Goal: Task Accomplishment & Management: Manage account settings

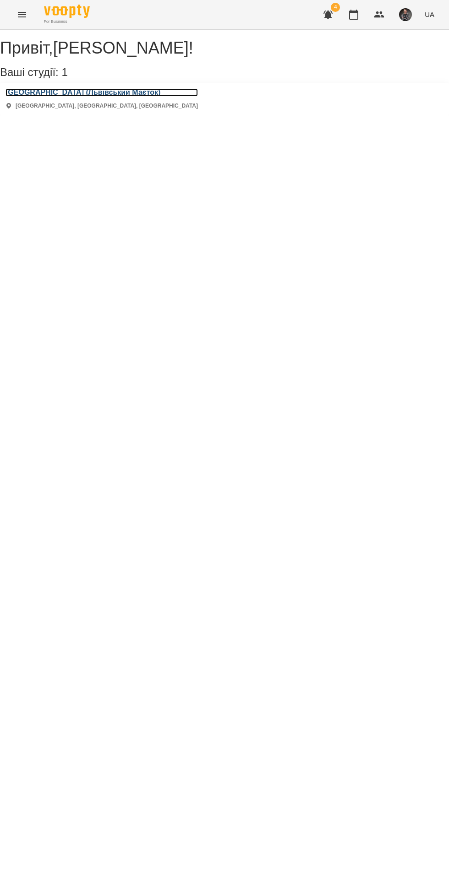
click at [49, 97] on h3 "[GEOGRAPHIC_DATA] (Львівський Маєток)" at bounding box center [101, 92] width 192 height 8
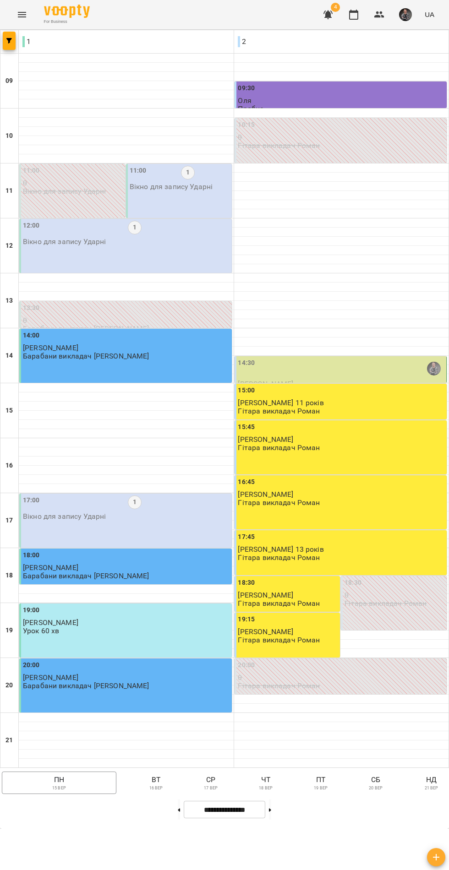
click at [261, 379] on div "14:30" at bounding box center [341, 368] width 207 height 21
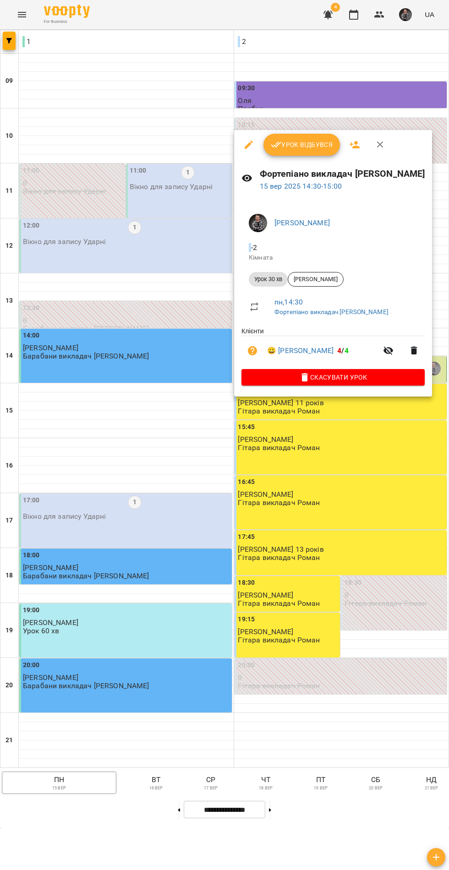
click at [280, 125] on div at bounding box center [224, 435] width 449 height 870
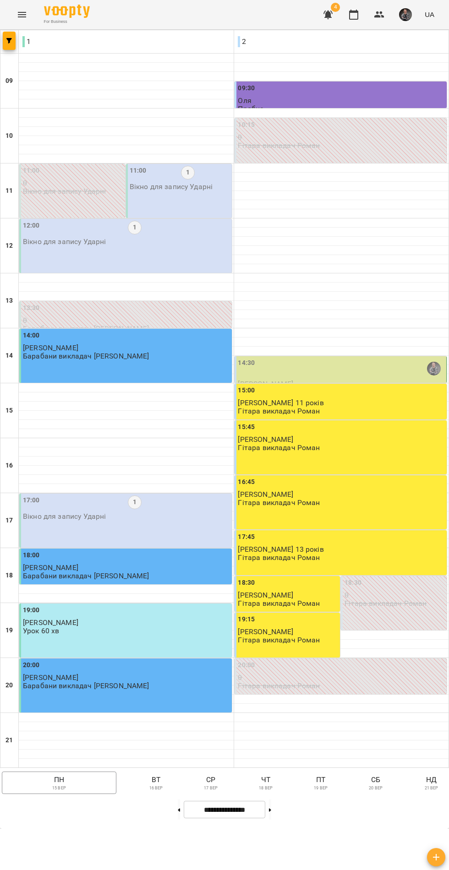
click at [260, 379] on div "14:30" at bounding box center [341, 368] width 207 height 21
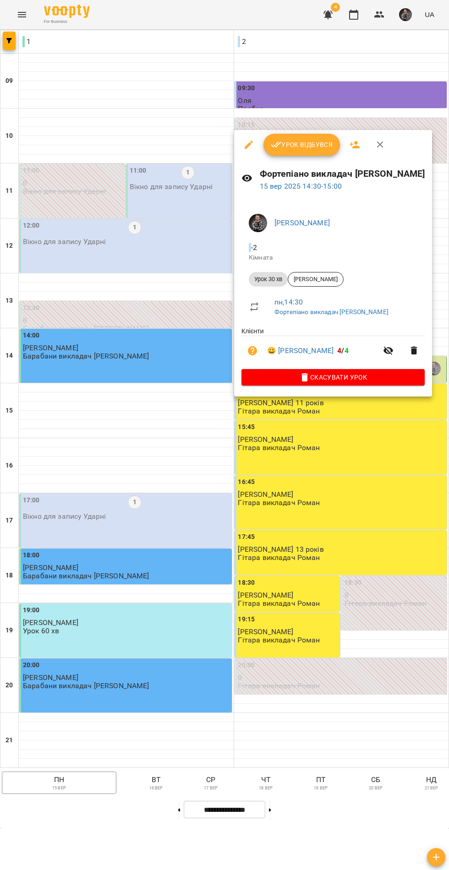
click at [281, 143] on icon "button" at bounding box center [276, 144] width 11 height 11
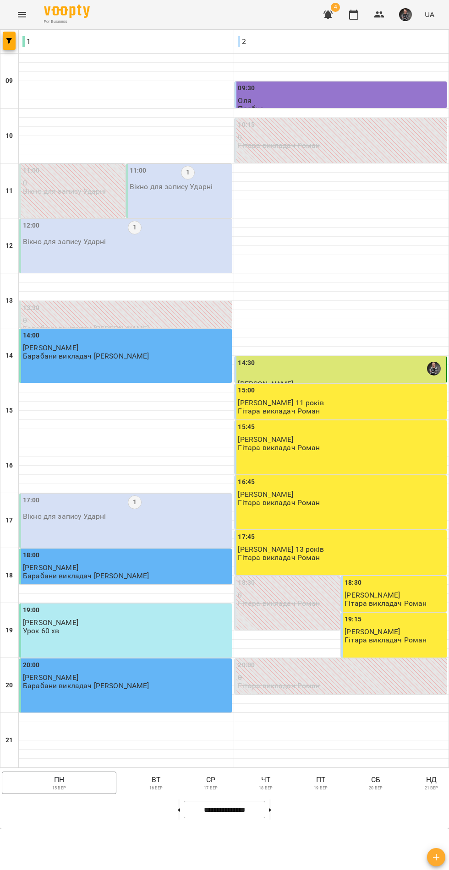
click at [178, 811] on icon at bounding box center [179, 809] width 2 height 3
type input "**********"
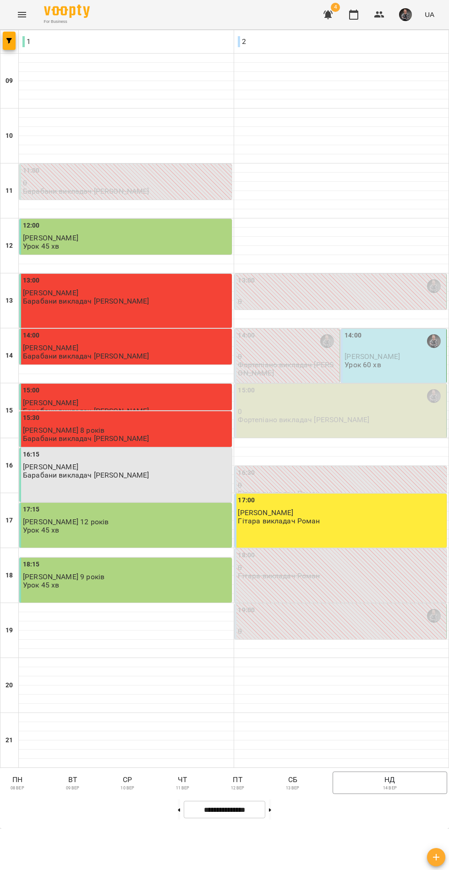
click at [382, 370] on div "14:00 [PERSON_NAME] Урок 60 хв" at bounding box center [394, 350] width 100 height 39
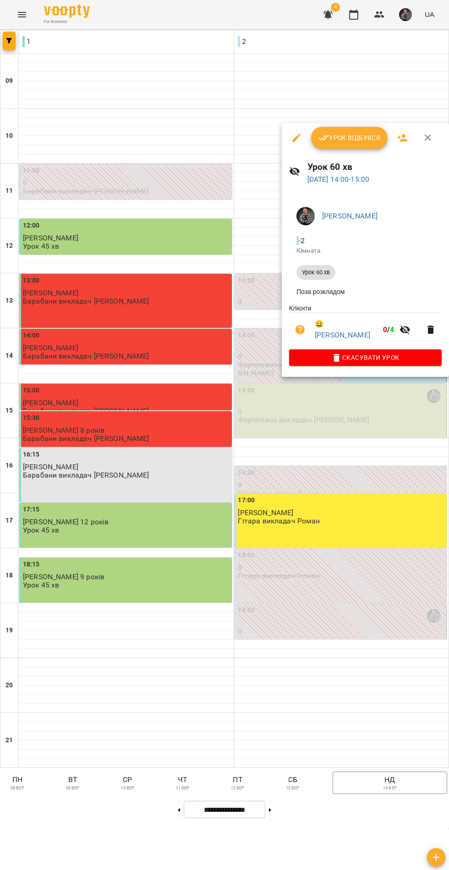
click at [319, 128] on button "Урок відбувся" at bounding box center [349, 138] width 77 height 22
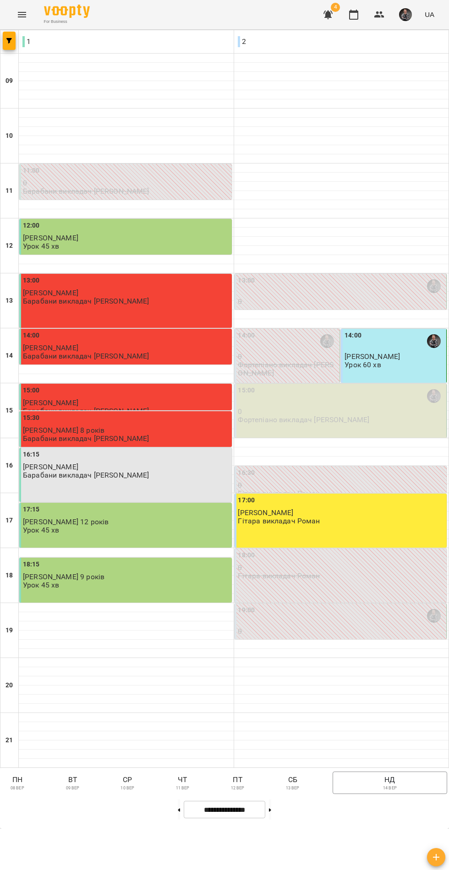
click at [267, 415] on p "0" at bounding box center [341, 412] width 207 height 8
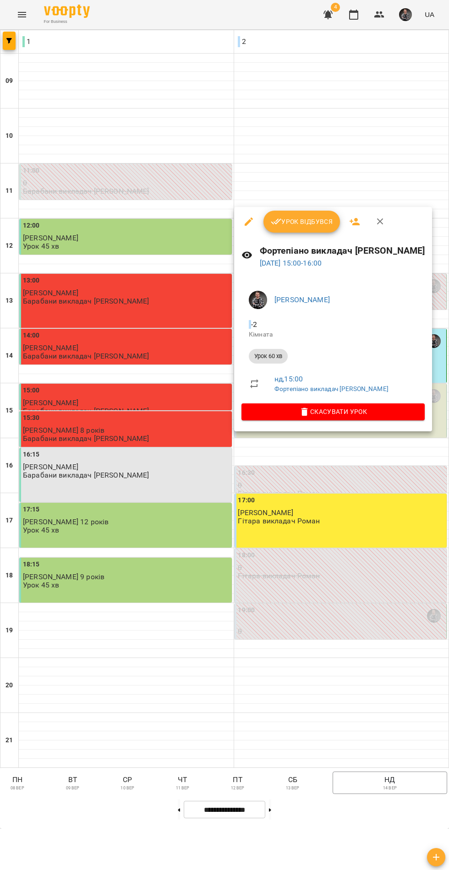
click at [305, 210] on div "Урок відбувся" at bounding box center [333, 221] width 198 height 29
click at [290, 217] on span "Урок відбувся" at bounding box center [302, 221] width 62 height 11
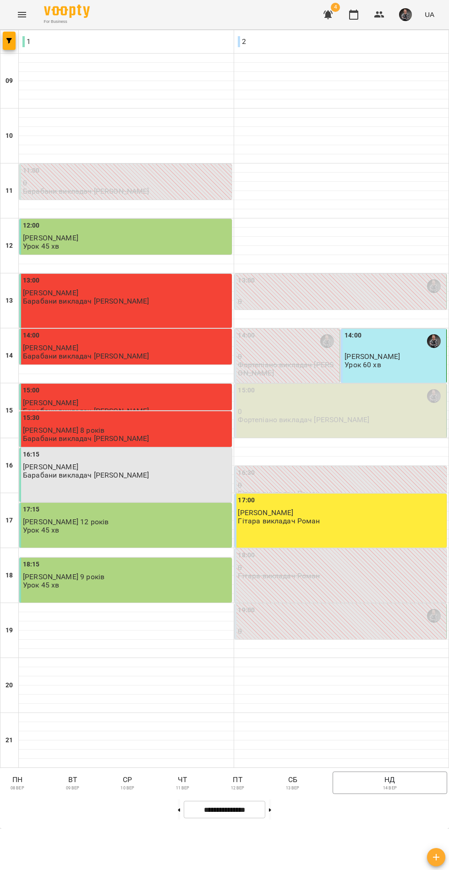
click at [274, 438] on div "15:00 0 Фортепіано викладач [PERSON_NAME]" at bounding box center [340, 411] width 212 height 54
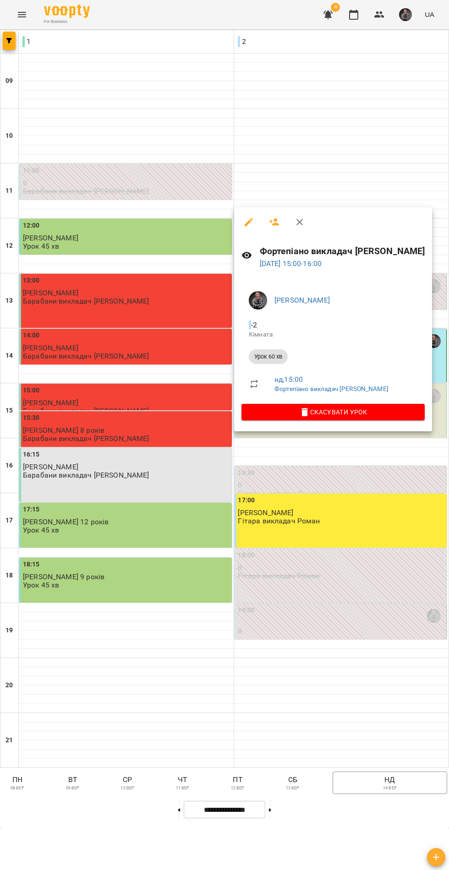
click at [273, 811] on div at bounding box center [224, 435] width 449 height 870
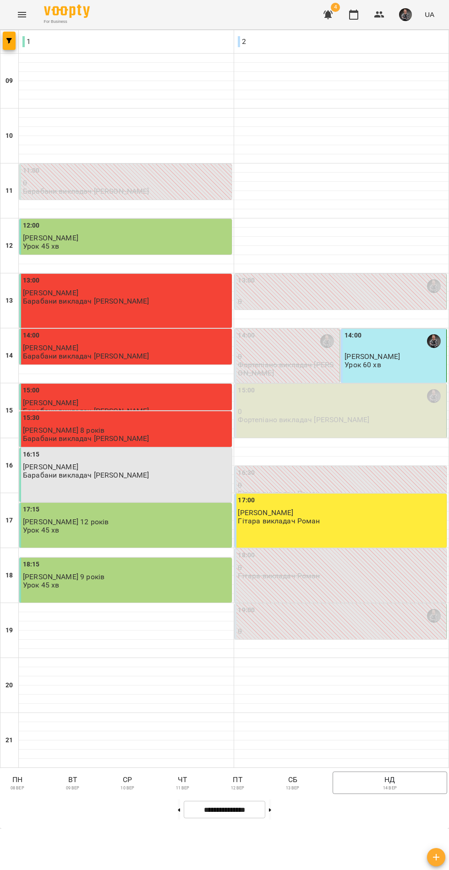
click at [281, 785] on p "сб" at bounding box center [292, 779] width 23 height 11
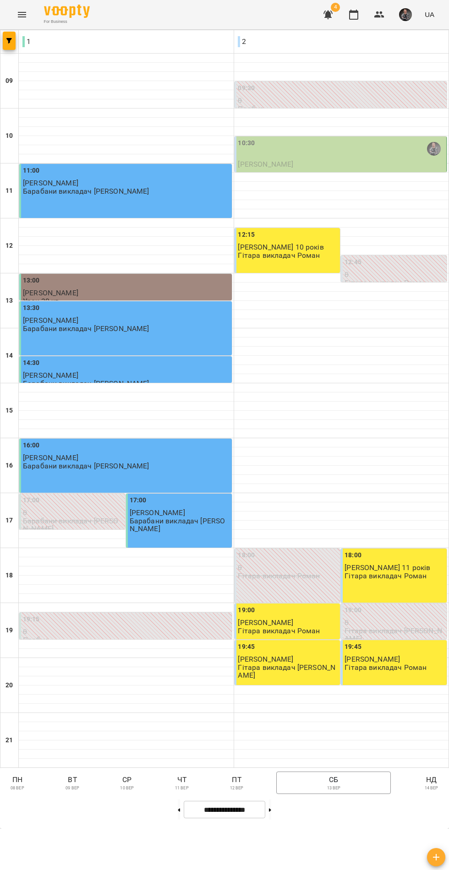
click at [245, 168] on span "[PERSON_NAME]" at bounding box center [265, 164] width 55 height 9
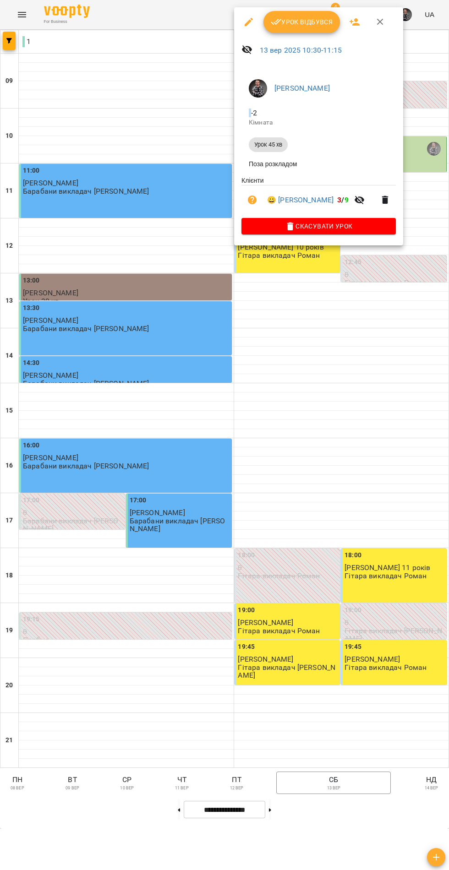
click at [285, 15] on button "Урок відбувся" at bounding box center [301, 22] width 77 height 22
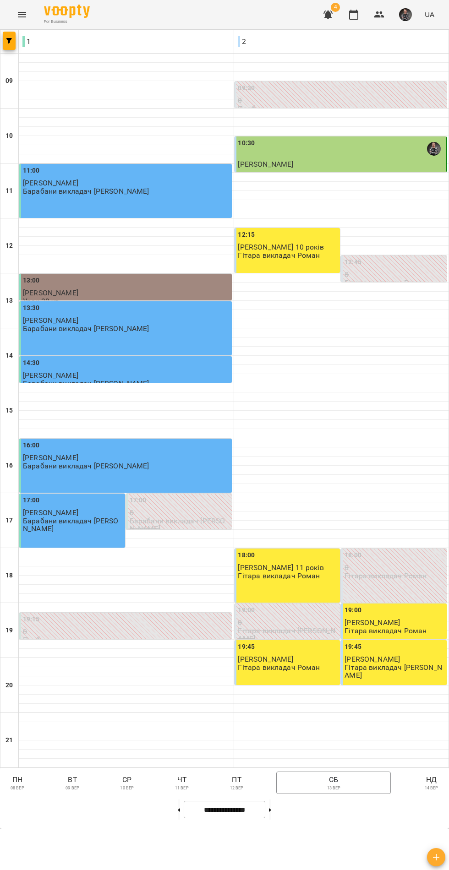
click at [225, 785] on p "пт" at bounding box center [236, 779] width 23 height 11
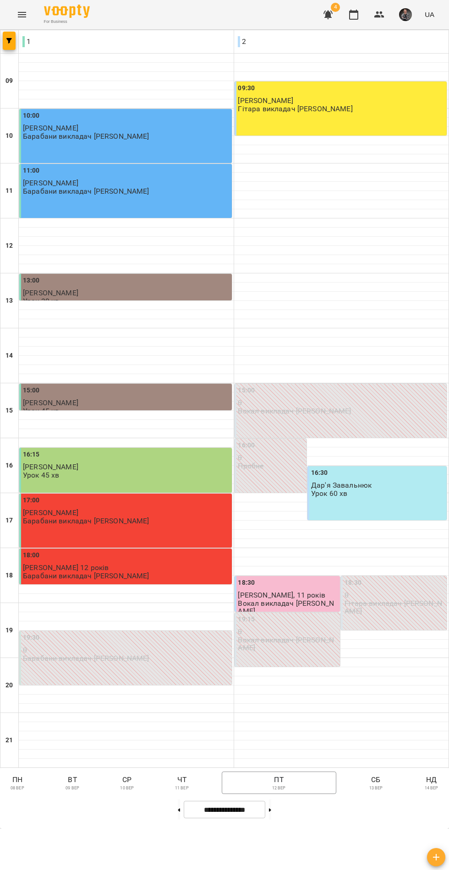
click at [185, 792] on p "11 вер" at bounding box center [182, 788] width 14 height 6
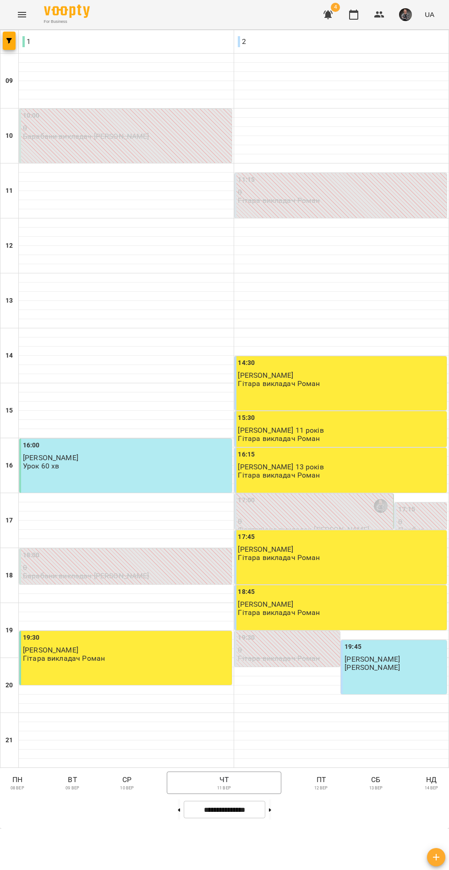
click at [30, 794] on button "пн 08 вер" at bounding box center [17, 783] width 31 height 22
